Goal: Task Accomplishment & Management: Manage account settings

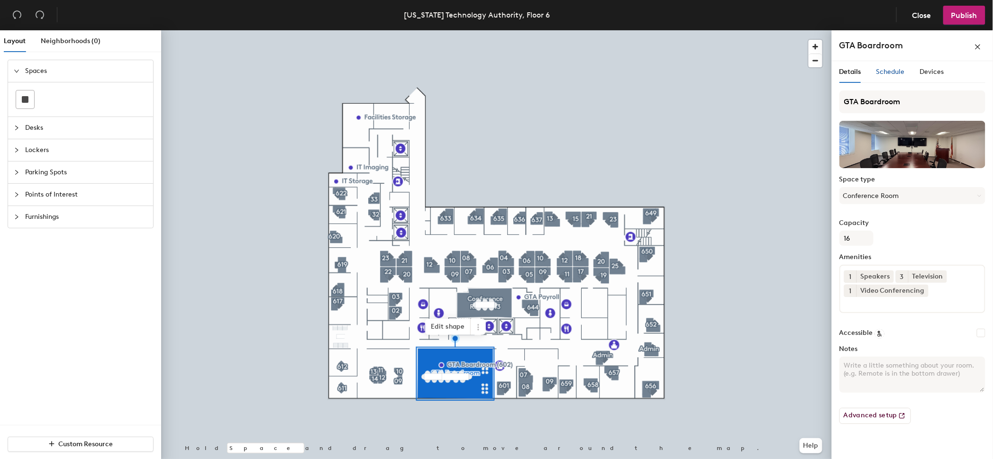
click at [892, 67] on div "Schedule" at bounding box center [890, 72] width 28 height 10
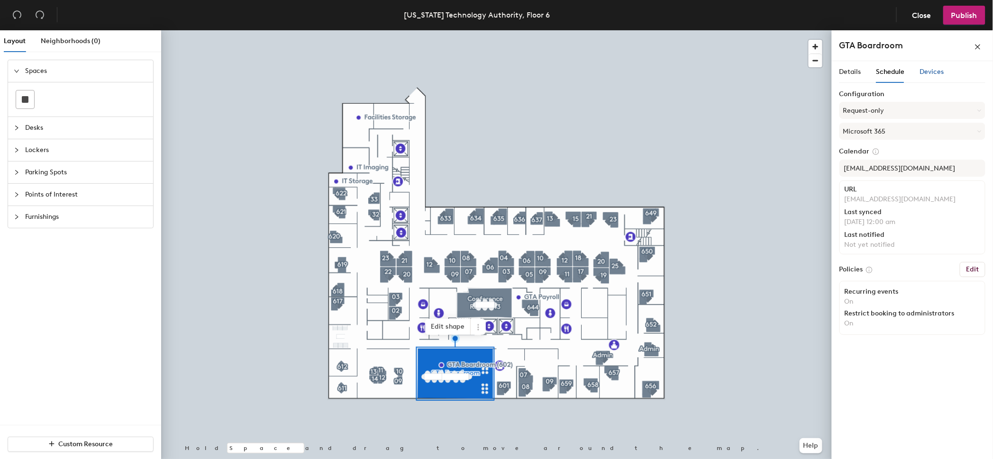
click at [925, 73] on span "Devices" at bounding box center [932, 72] width 24 height 8
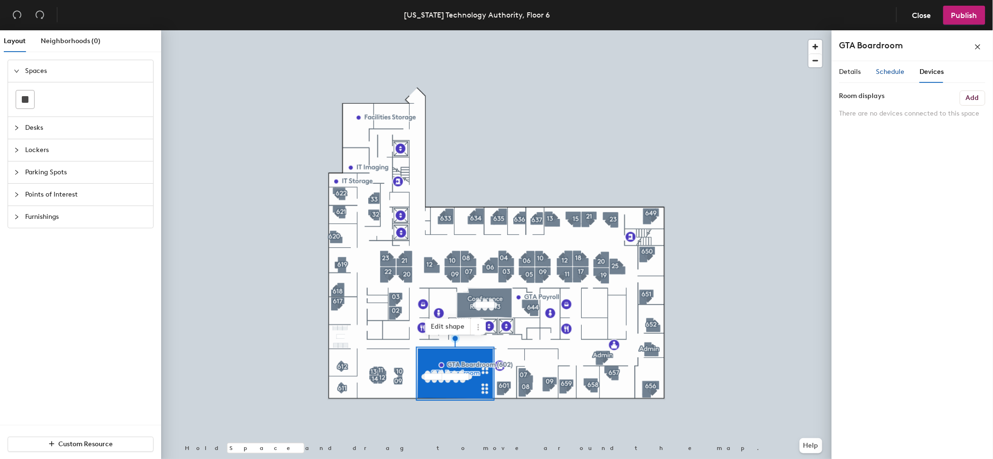
click at [900, 76] on div "Schedule" at bounding box center [890, 72] width 28 height 10
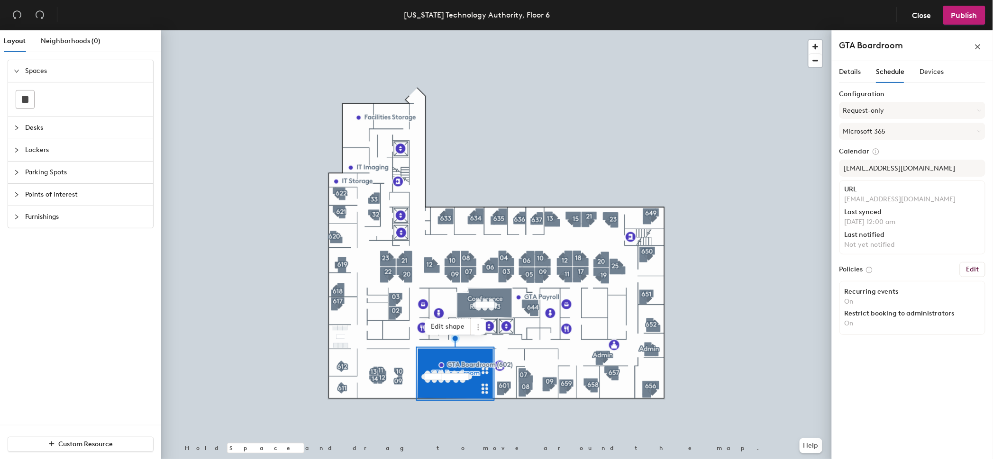
click at [965, 271] on button "Edit" at bounding box center [973, 269] width 26 height 15
click at [962, 280] on div "Configuration Request-only Microsoft 365 Calendar [EMAIL_ADDRESS][DOMAIN_NAME] …" at bounding box center [912, 215] width 146 height 248
click at [970, 268] on h6 "Edit" at bounding box center [972, 270] width 13 height 8
drag, startPoint x: 973, startPoint y: 269, endPoint x: 975, endPoint y: 263, distance: 6.0
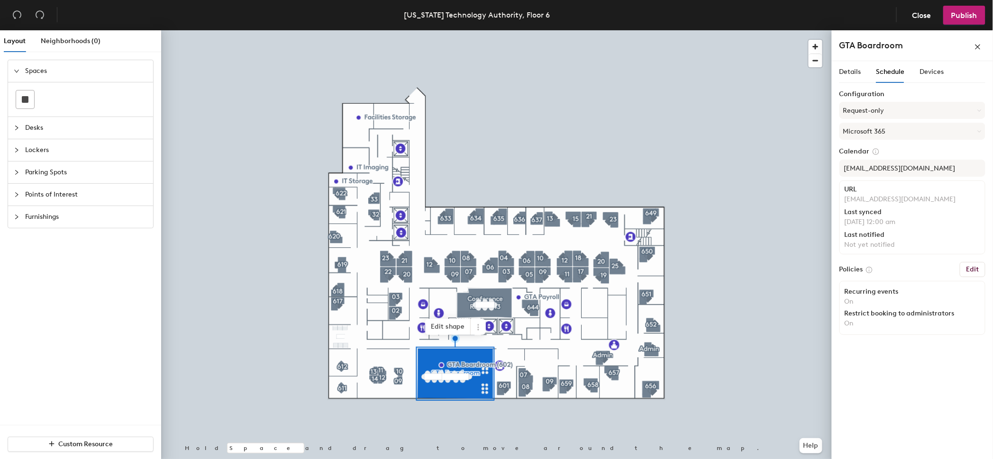
click at [973, 266] on h6 "Edit" at bounding box center [972, 270] width 13 height 8
click at [974, 266] on h6 "Edit" at bounding box center [972, 270] width 13 height 8
click at [860, 291] on div "Recurring events" at bounding box center [913, 292] width 136 height 8
click at [844, 303] on div "Recurring events On Restrict booking to administrators On" at bounding box center [912, 308] width 146 height 54
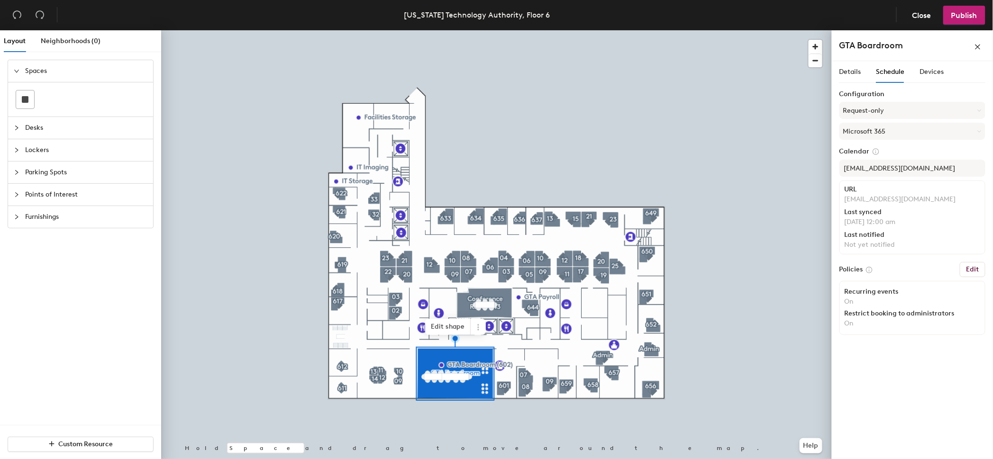
click at [965, 262] on button "Edit" at bounding box center [973, 269] width 26 height 15
click at [860, 75] on span "Details" at bounding box center [850, 72] width 22 height 8
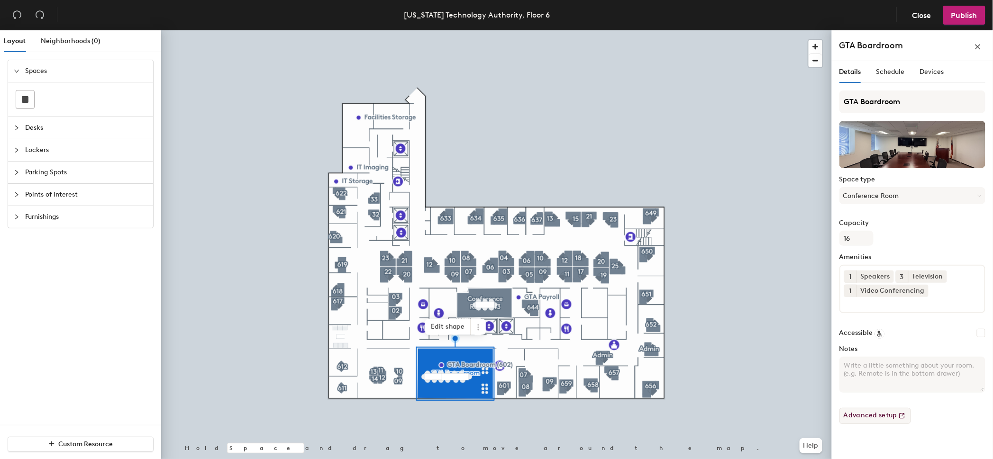
click at [871, 411] on button "Advanced setup" at bounding box center [875, 416] width 72 height 16
